Goal: Book appointment/travel/reservation

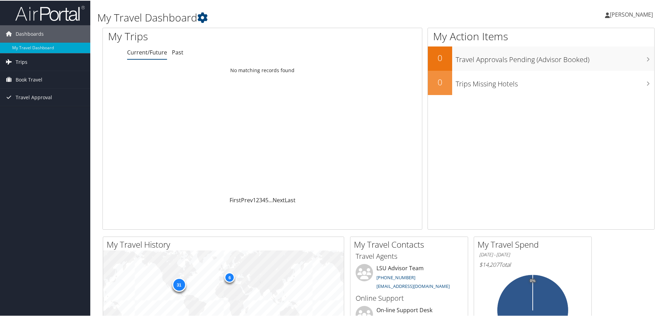
click at [25, 63] on span "Trips" at bounding box center [22, 61] width 12 height 17
click at [19, 76] on link "Current/Future Trips" at bounding box center [45, 75] width 90 height 10
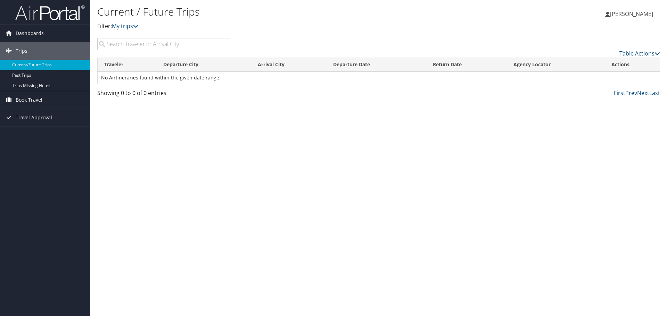
click at [17, 103] on span "Book Travel" at bounding box center [29, 99] width 27 height 17
click at [35, 128] on link "Book/Manage Online Trips" at bounding box center [45, 124] width 90 height 10
click at [50, 125] on link "Book/Manage Online Trips" at bounding box center [45, 124] width 90 height 10
